Goal: Task Accomplishment & Management: Manage account settings

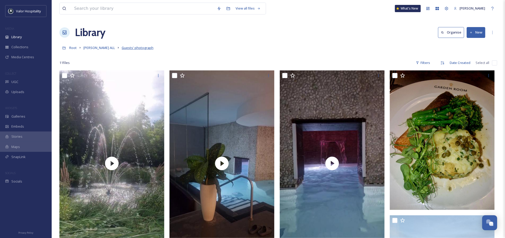
click at [137, 49] on span "Guests' photograph" at bounding box center [138, 47] width 32 height 5
click at [95, 46] on span "[PERSON_NAME] ALL" at bounding box center [98, 47] width 31 height 5
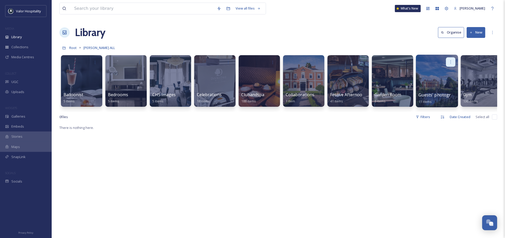
click at [452, 59] on div at bounding box center [451, 62] width 10 height 10
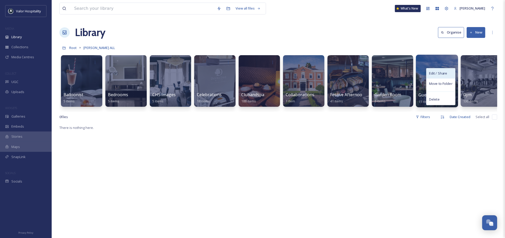
click at [447, 74] on div "Edit / Share" at bounding box center [440, 73] width 29 height 10
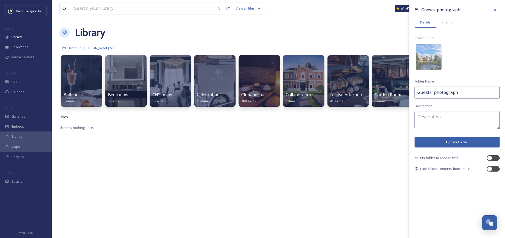
click at [456, 92] on input "Guests' photograph" at bounding box center [456, 93] width 85 height 12
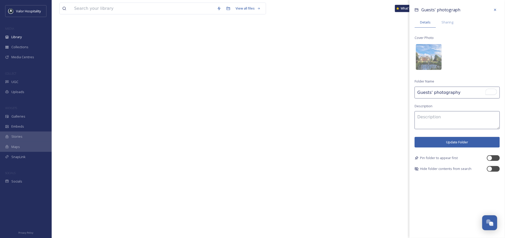
scroll to position [130, 0]
type input "Guests' photography"
click at [456, 141] on button "Update Folder" at bounding box center [456, 142] width 85 height 11
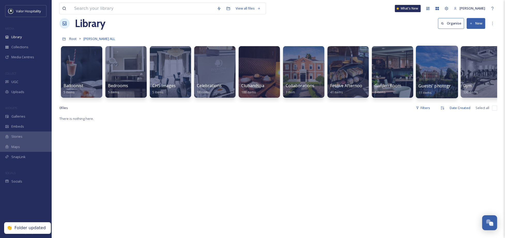
scroll to position [0, 0]
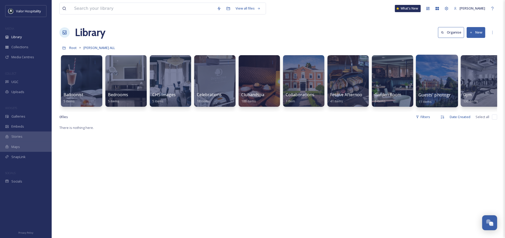
click at [442, 96] on span "Guests' photography" at bounding box center [439, 95] width 42 height 6
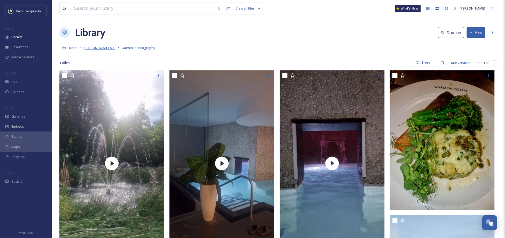
click at [96, 47] on span "[PERSON_NAME] ALL" at bounding box center [98, 47] width 31 height 5
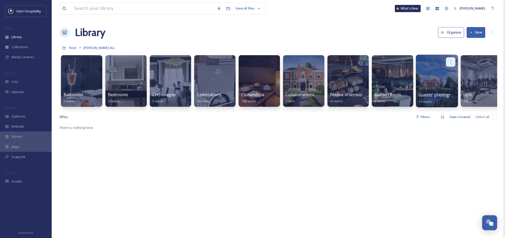
click at [451, 61] on icon at bounding box center [450, 62] width 4 height 4
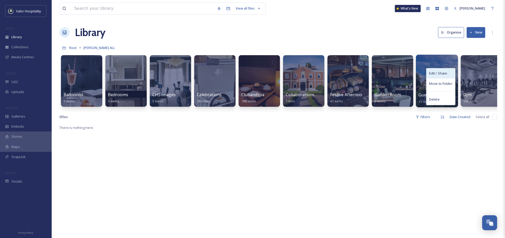
click at [451, 72] on div "Edit / Share" at bounding box center [440, 73] width 29 height 10
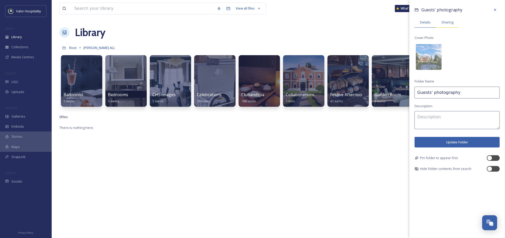
click at [445, 24] on span "Sharing" at bounding box center [447, 22] width 12 height 5
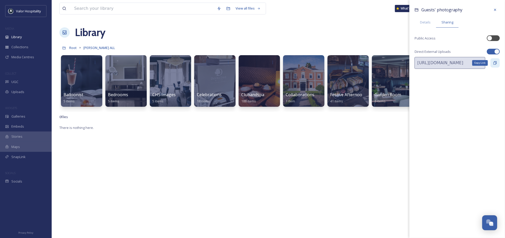
click at [496, 65] on icon at bounding box center [495, 63] width 4 height 4
click at [496, 64] on icon at bounding box center [495, 63] width 4 height 4
click at [379, 31] on div "Library Organise New" at bounding box center [277, 32] width 437 height 15
